Goal: Transaction & Acquisition: Purchase product/service

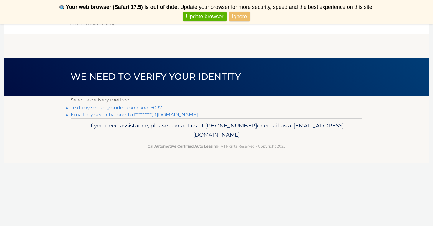
click at [123, 105] on link "Text my security code to xxx-xxx-5037" at bounding box center [116, 108] width 91 height 6
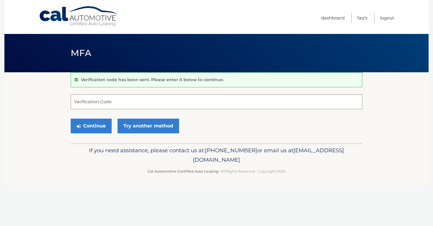
click at [121, 104] on input "Verification Code" at bounding box center [217, 101] width 292 height 15
type input "524641"
click at [104, 122] on button "Continue" at bounding box center [91, 125] width 41 height 15
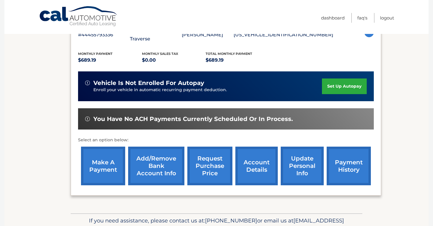
scroll to position [116, 0]
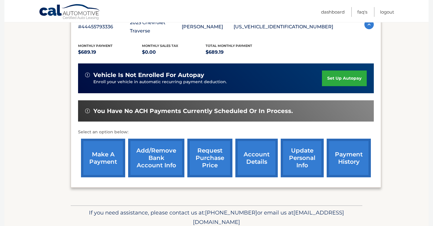
click at [96, 159] on link "make a payment" at bounding box center [103, 157] width 44 height 39
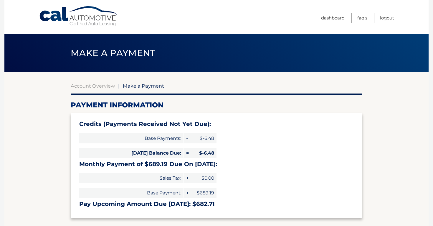
select select "YzE5YmU2NjMtNjI5NC00ZTc5LWEzMGEtMGU4YTE4ZmQyMWNl"
